Goal: Task Accomplishment & Management: Complete application form

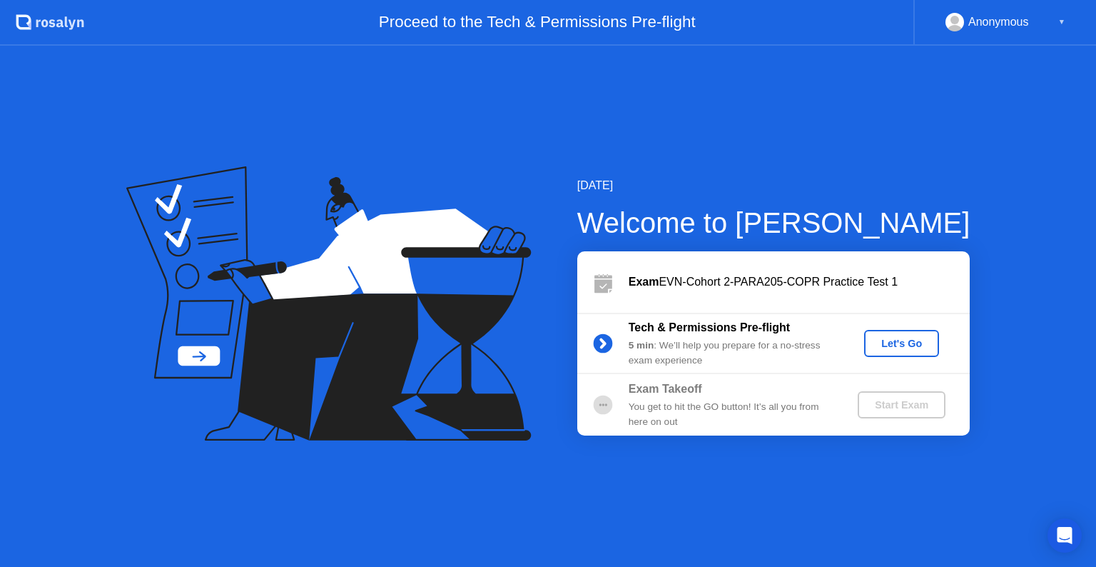
click at [837, 283] on div "Exam EVN-Cohort 2-PARA205-COPR Practice Test 1" at bounding box center [799, 281] width 341 height 17
click at [694, 282] on div "Exam EVN-Cohort 2-PARA205-COPR Practice Test 1" at bounding box center [799, 281] width 341 height 17
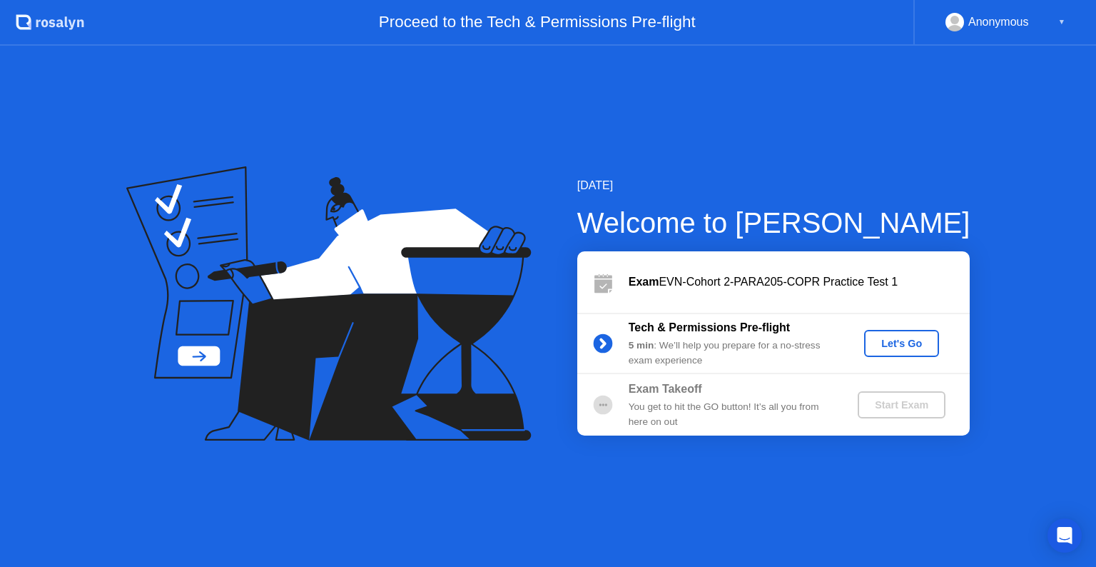
click at [883, 340] on div "Let's Go" at bounding box center [902, 343] width 64 height 11
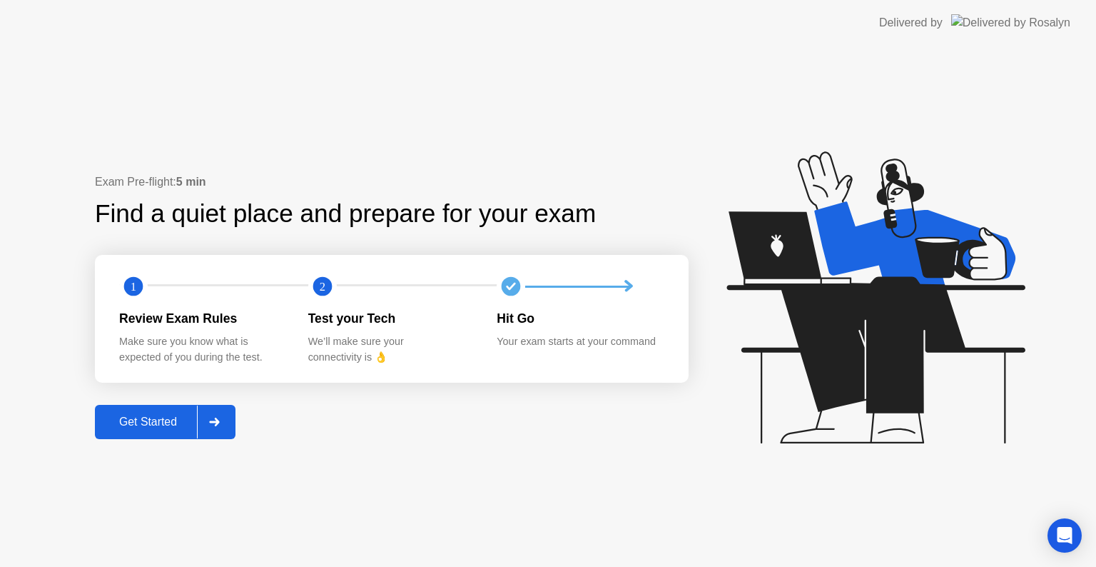
click at [183, 422] on div "Get Started" at bounding box center [148, 421] width 98 height 13
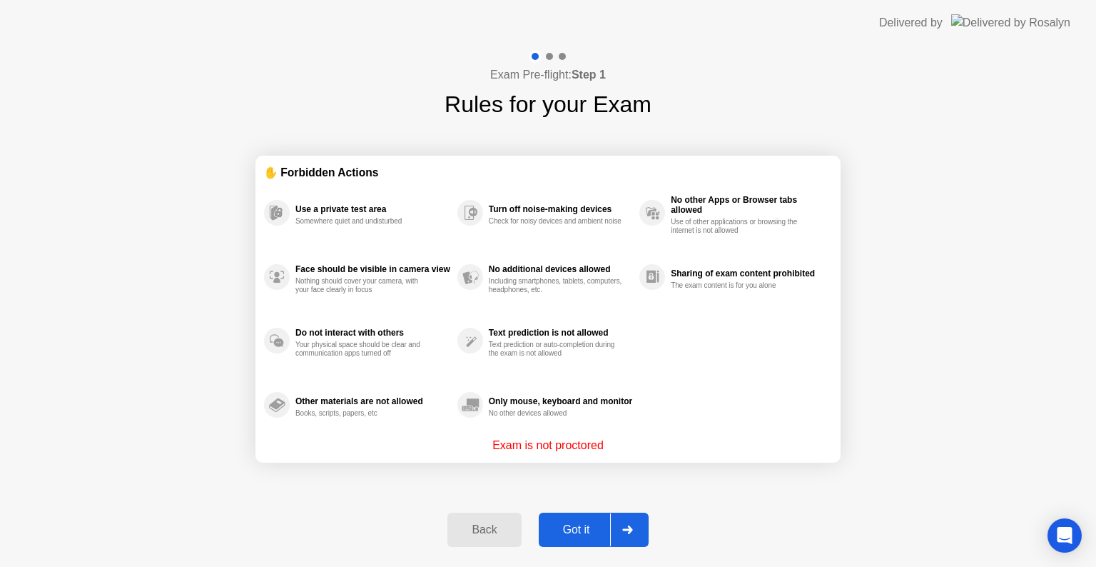
click at [584, 531] on div "Got it" at bounding box center [576, 529] width 67 height 13
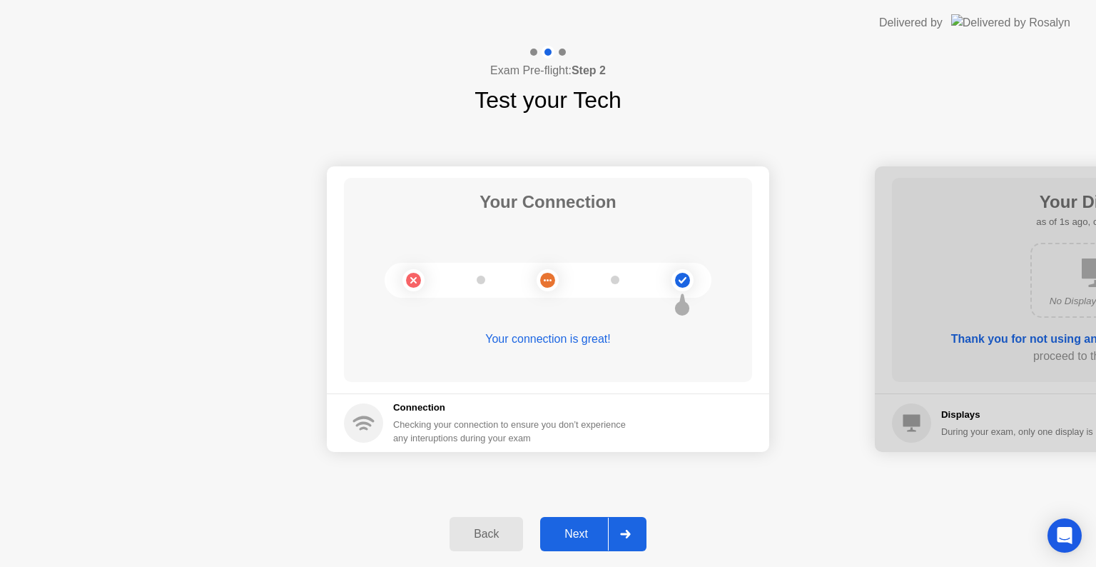
click at [584, 531] on div "Next" at bounding box center [577, 534] width 64 height 13
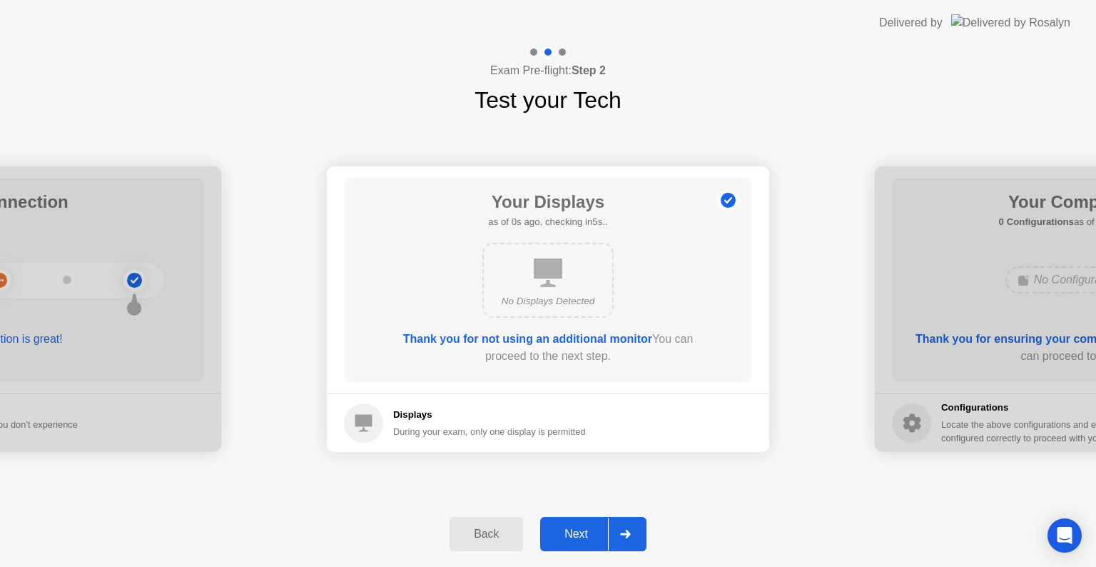
click at [584, 531] on div "Next" at bounding box center [577, 534] width 64 height 13
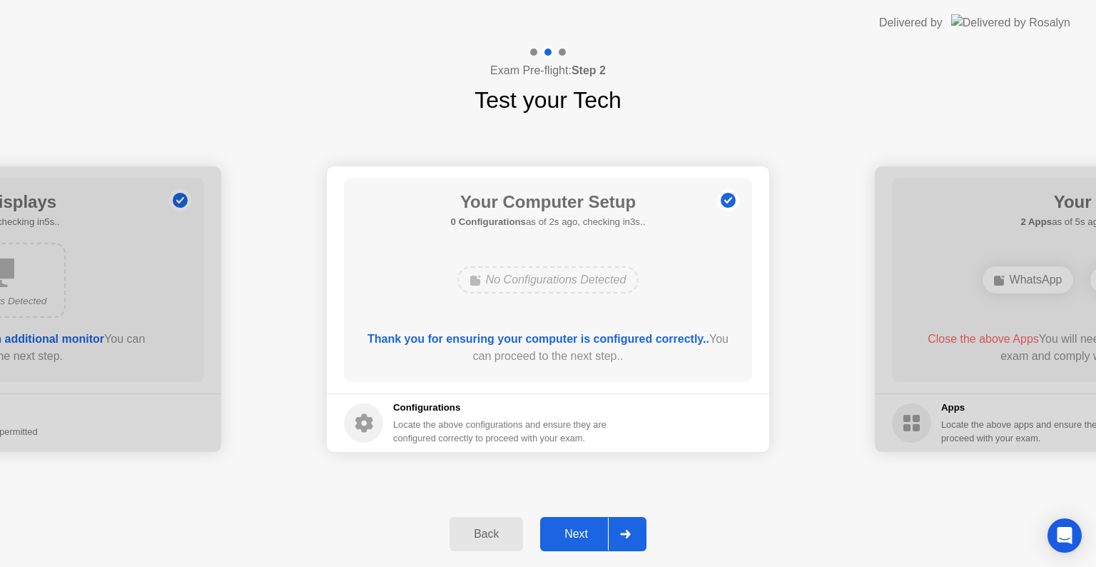
click at [584, 531] on div "Next" at bounding box center [577, 534] width 64 height 13
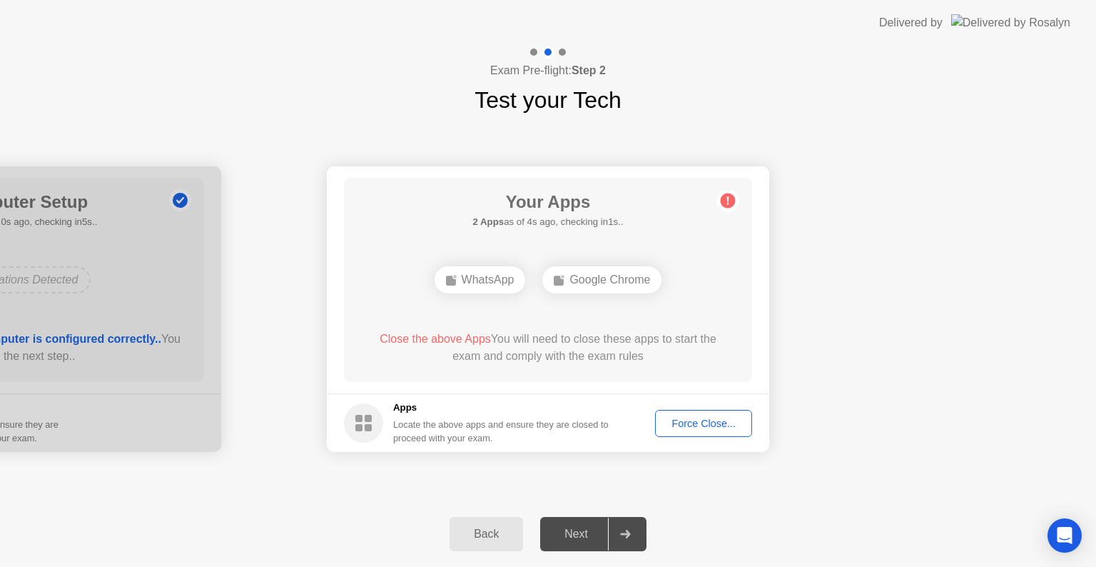
click at [581, 540] on div "Next" at bounding box center [577, 534] width 64 height 13
click at [734, 505] on div "Back Next" at bounding box center [548, 534] width 1096 height 66
click at [700, 423] on div "Force Close..." at bounding box center [703, 423] width 87 height 11
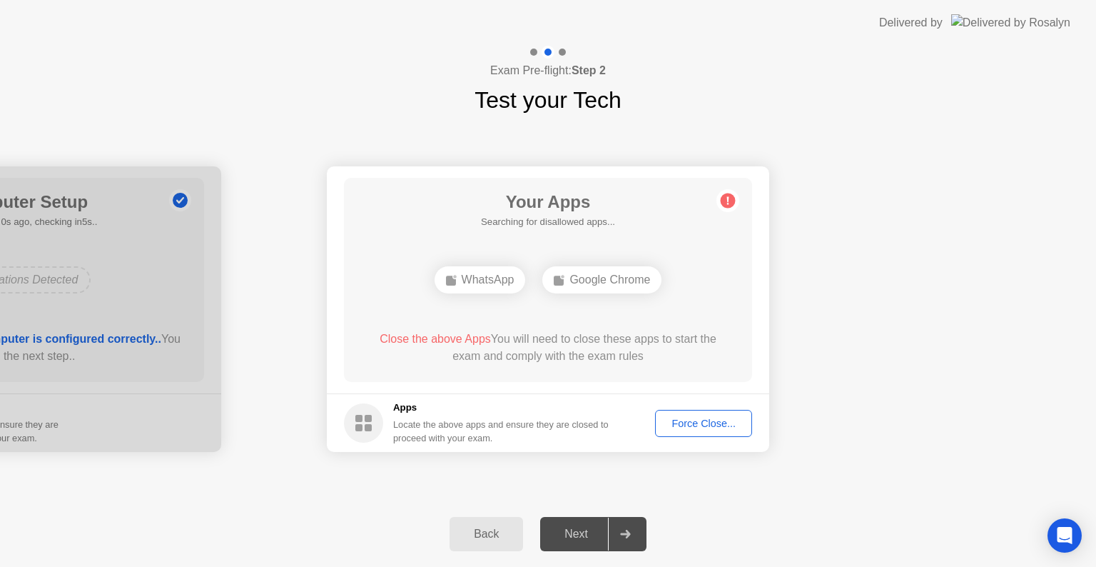
click at [628, 535] on icon at bounding box center [625, 534] width 10 height 9
click at [585, 537] on div "Next" at bounding box center [577, 534] width 64 height 13
click at [695, 422] on div "Force Close..." at bounding box center [703, 423] width 87 height 11
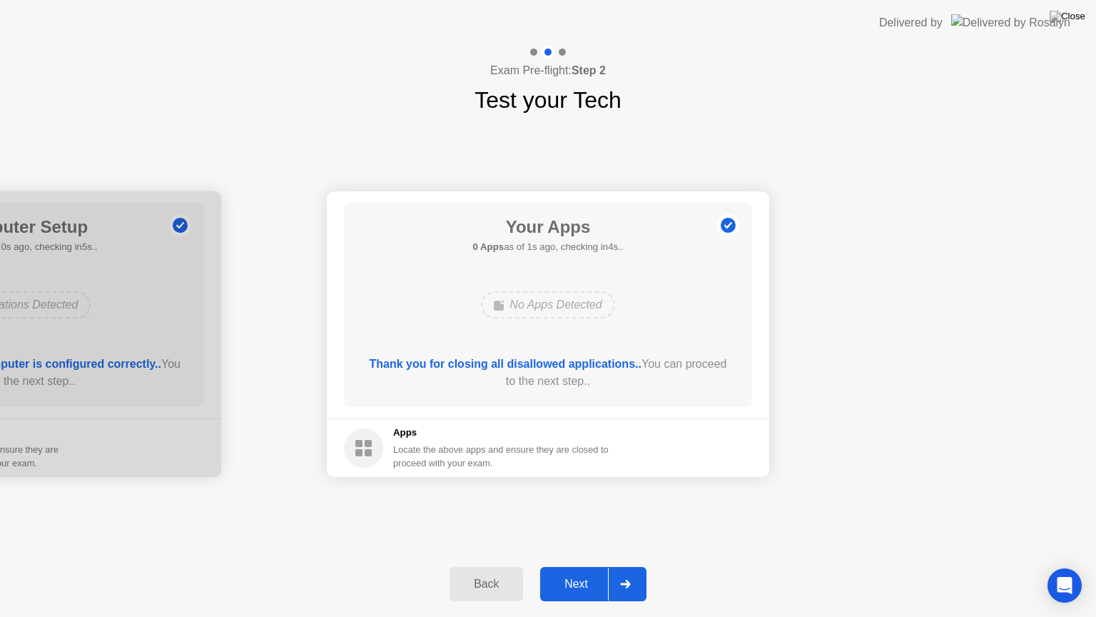
click at [610, 469] on div "Locate the above apps and ensure they are closed to proceed with your exam." at bounding box center [501, 456] width 216 height 27
click at [622, 566] on icon at bounding box center [625, 584] width 11 height 9
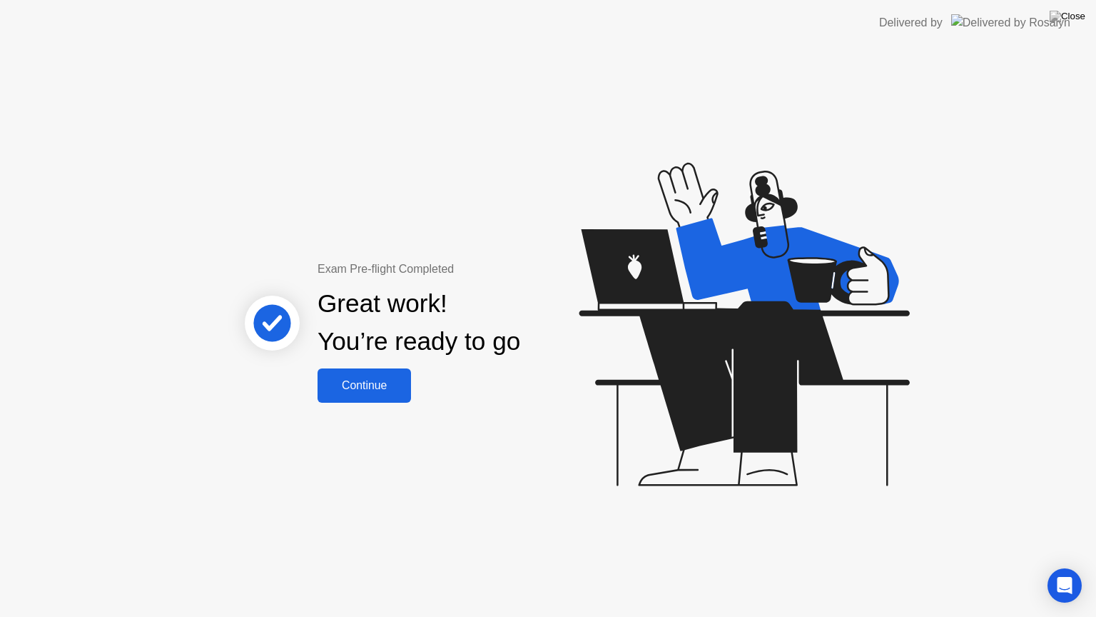
click at [368, 386] on div "Continue" at bounding box center [364, 385] width 85 height 13
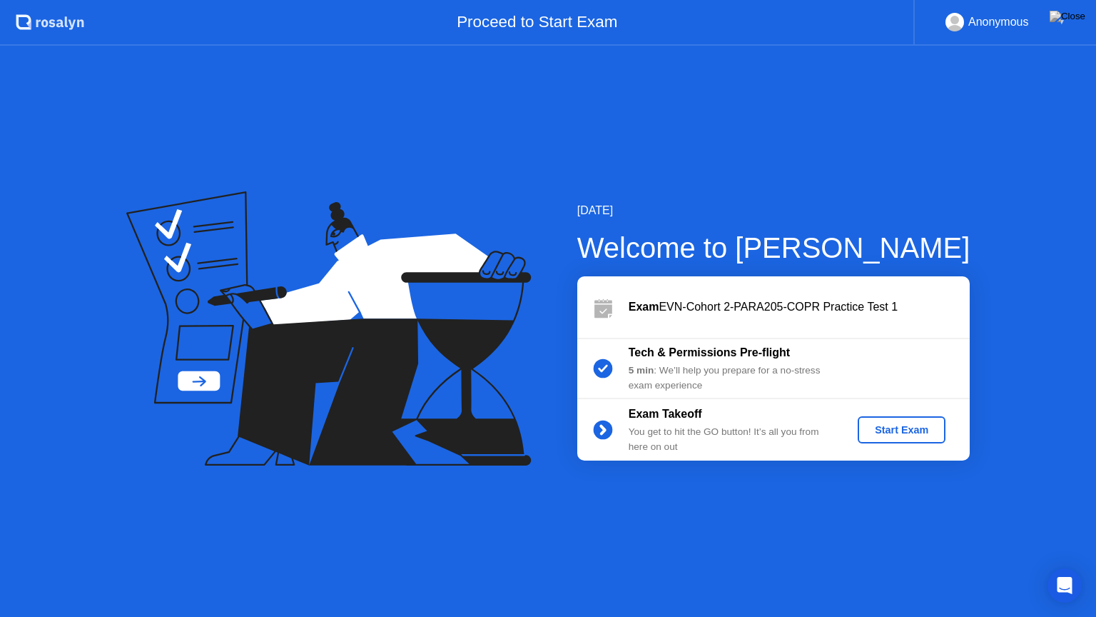
click at [897, 431] on div "Start Exam" at bounding box center [902, 429] width 76 height 11
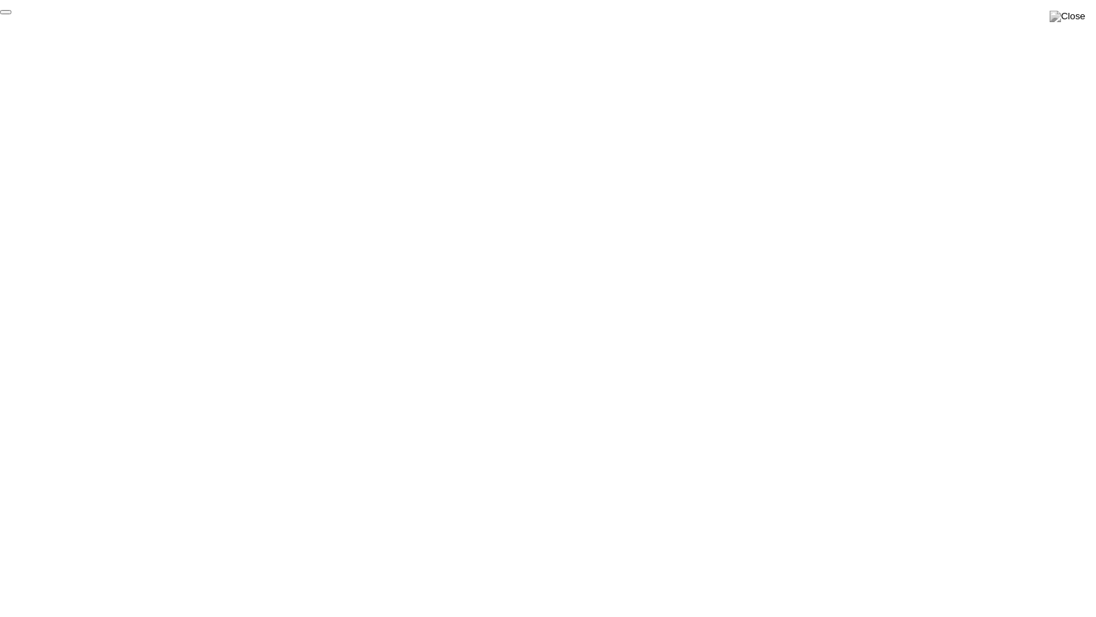
click div "End Proctoring Session"
